Goal: Find specific page/section: Find specific page/section

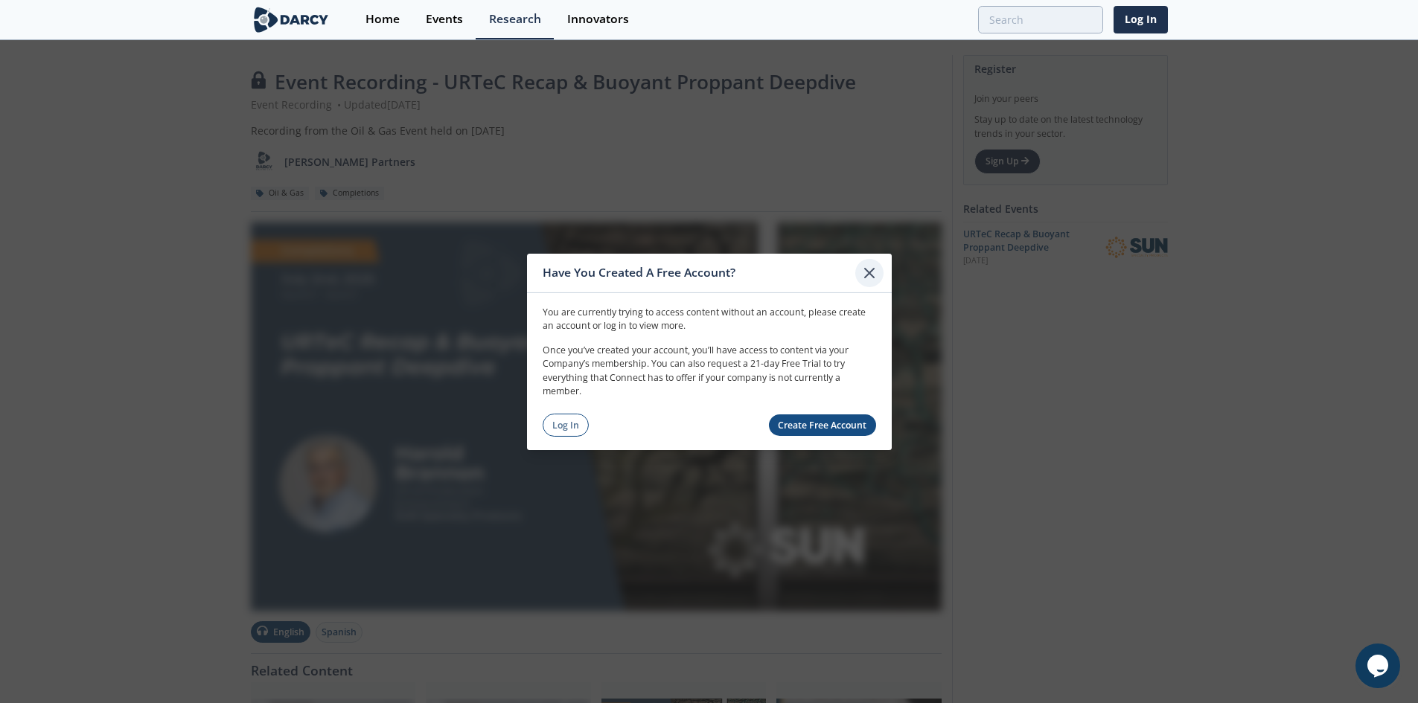
click at [878, 265] on div at bounding box center [869, 272] width 28 height 28
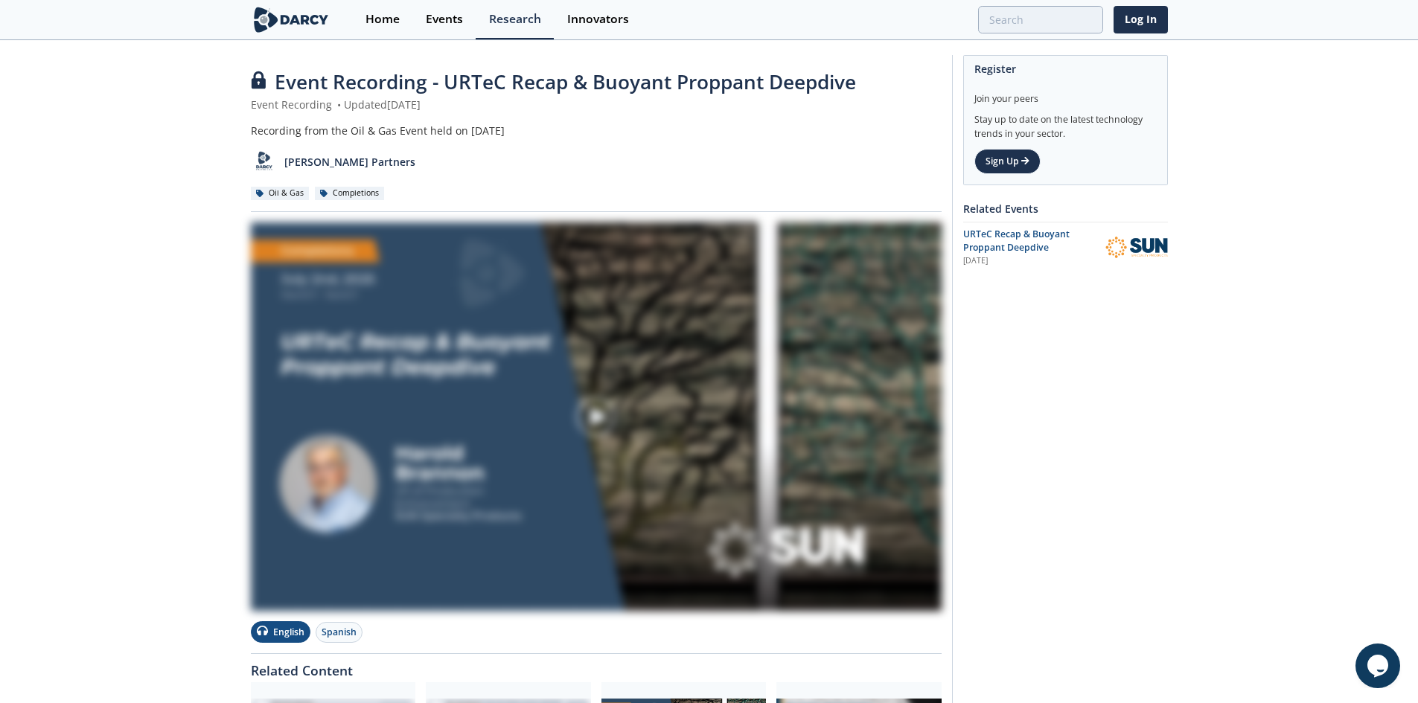
click at [319, 14] on img at bounding box center [291, 20] width 81 height 26
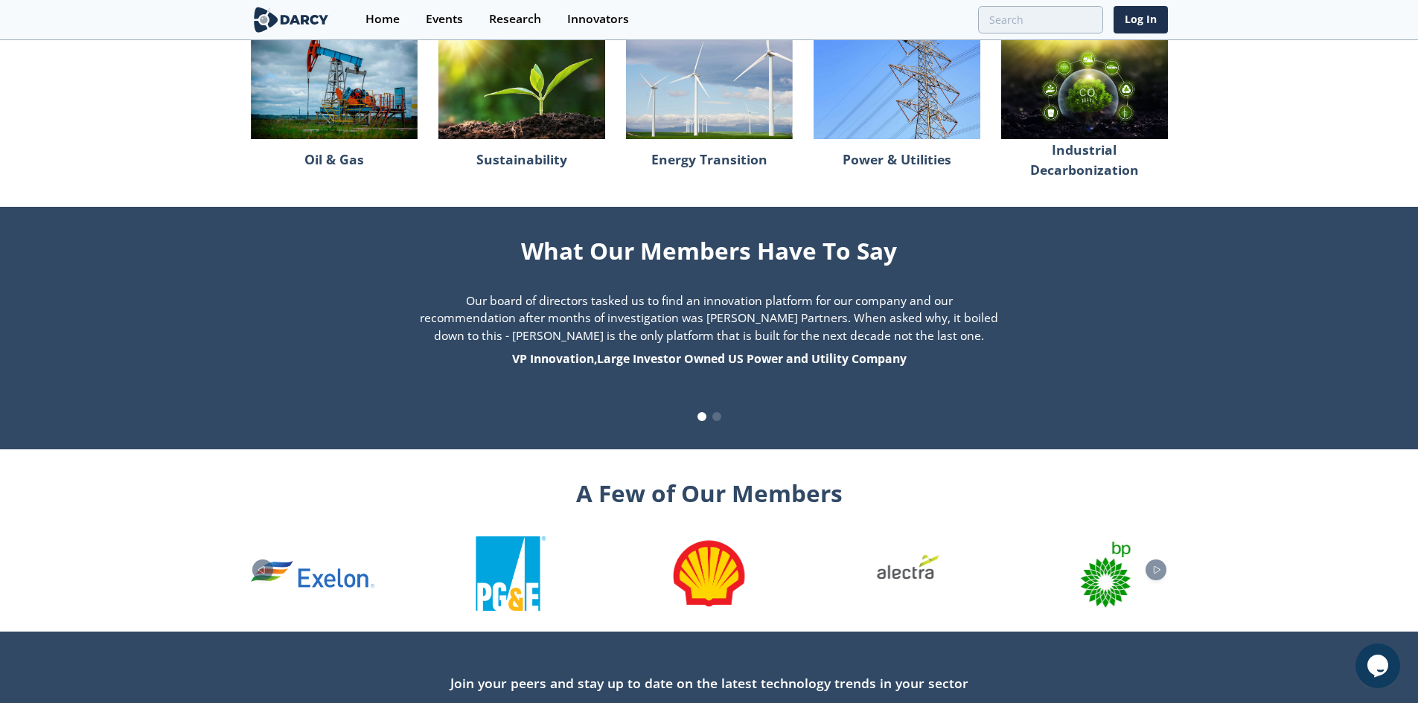
scroll to position [1431, 0]
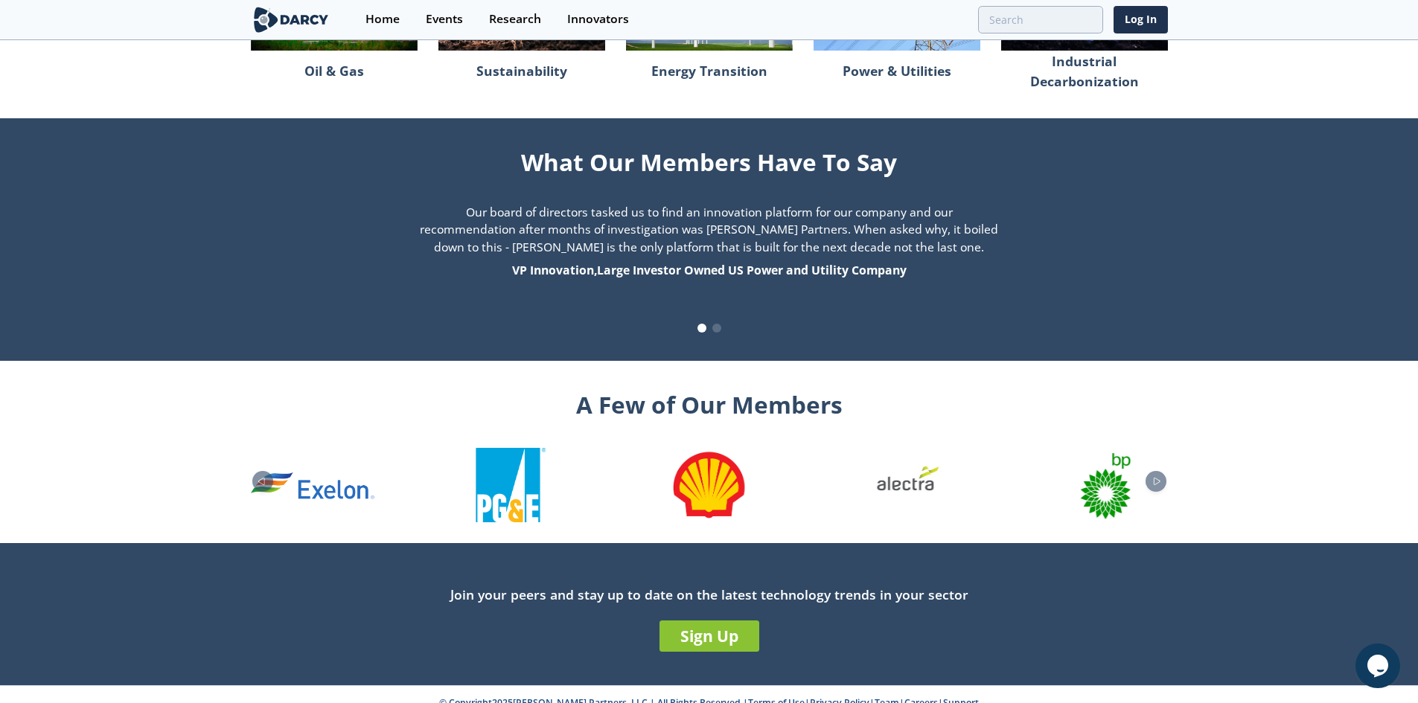
click at [875, 697] on link "Team" at bounding box center [887, 703] width 25 height 13
